Goal: Information Seeking & Learning: Learn about a topic

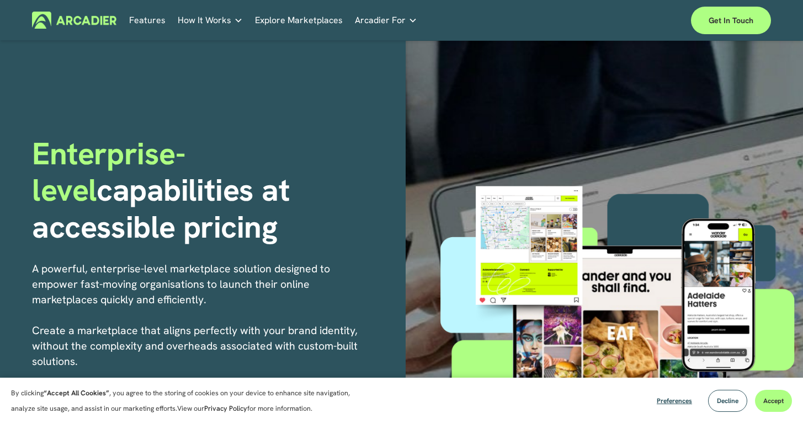
click at [157, 144] on span "Enterprise-level" at bounding box center [108, 171] width 153 height 77
click at [304, 19] on link "Explore Marketplaces" at bounding box center [299, 20] width 88 height 17
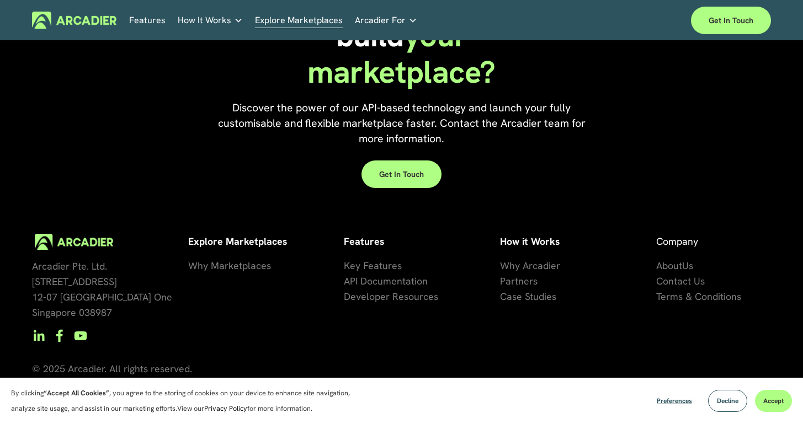
scroll to position [2448, 0]
click at [691, 110] on div "Ready to build your marketplace? Discover the power of our API-based technology…" at bounding box center [401, 86] width 803 height 211
click at [245, 268] on span "Why Marketplaces" at bounding box center [229, 265] width 83 height 13
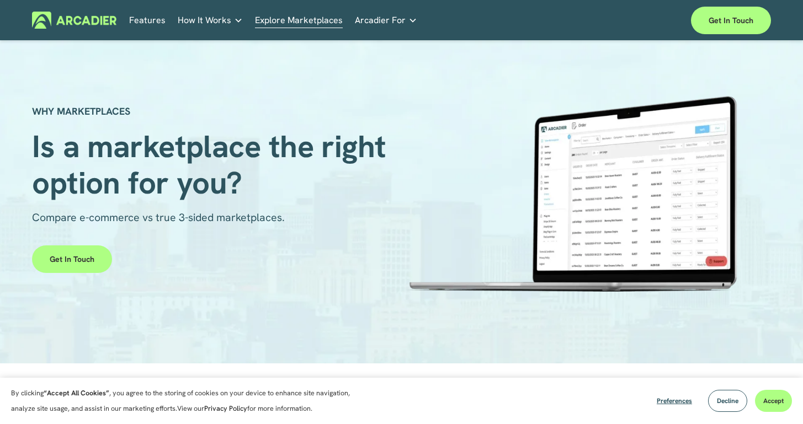
click at [549, 132] on div at bounding box center [570, 193] width 339 height 196
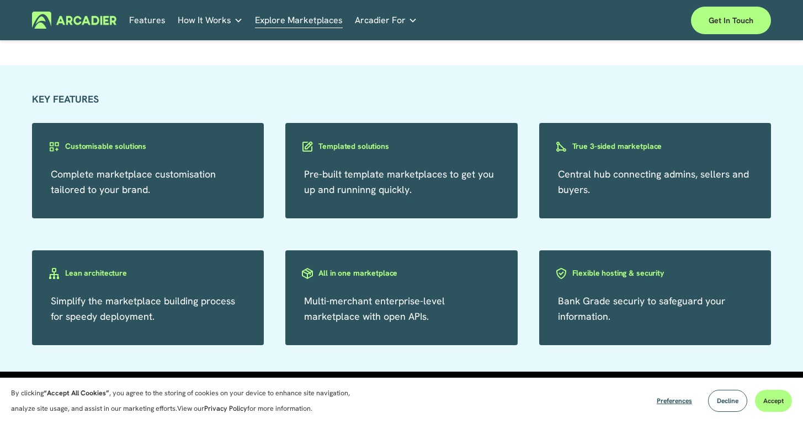
scroll to position [1808, 0]
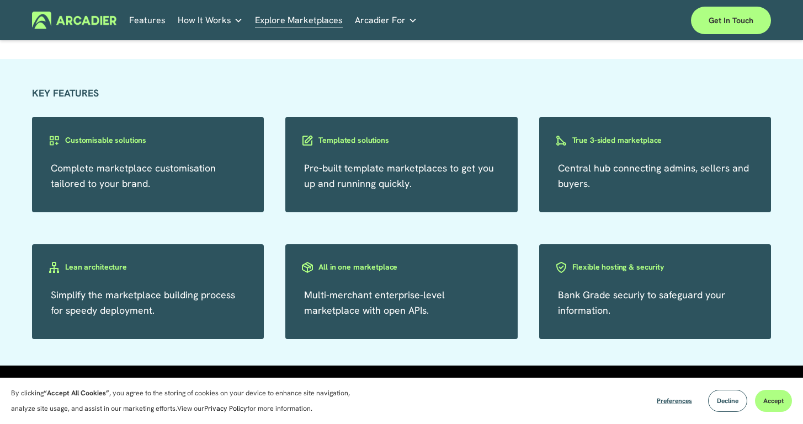
click at [370, 146] on h3 "Templated solutions" at bounding box center [353, 140] width 70 height 10
